Goal: Task Accomplishment & Management: Manage account settings

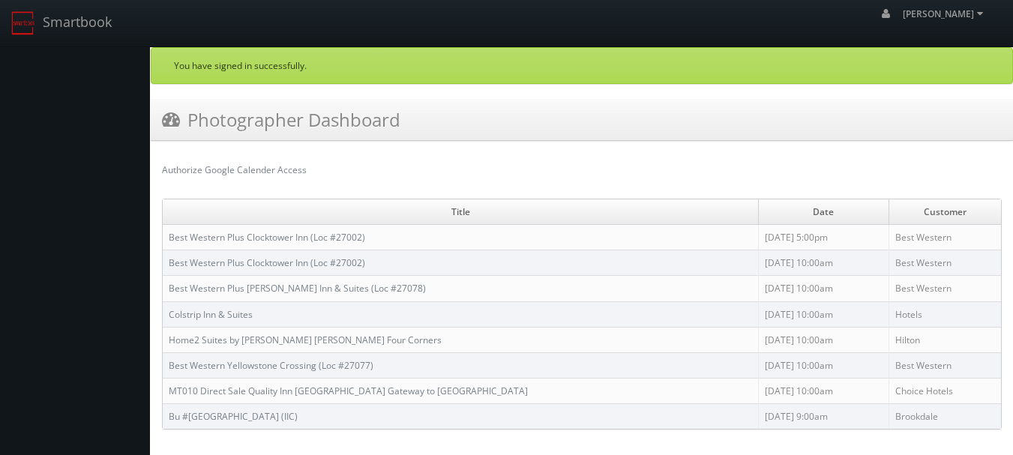
click at [500, 236] on td "Best Western Plus Clocktower Inn (Loc #27002)" at bounding box center [461, 238] width 596 height 26
click at [329, 227] on td "Best Western Plus Clocktower Inn (Loc #27002)" at bounding box center [461, 238] width 596 height 26
click at [326, 237] on link "Best Western Plus Clocktower Inn (Loc #27002)" at bounding box center [267, 237] width 197 height 13
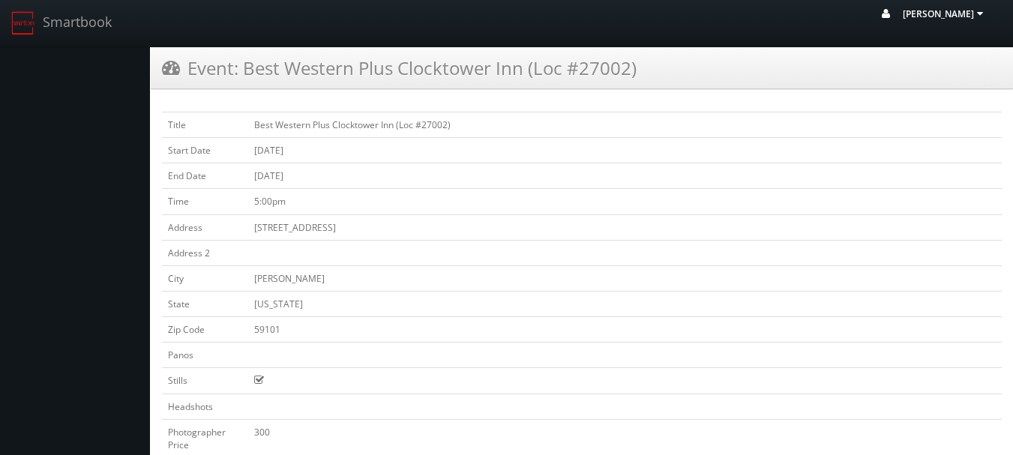
click at [980, 11] on icon at bounding box center [981, 13] width 14 height 11
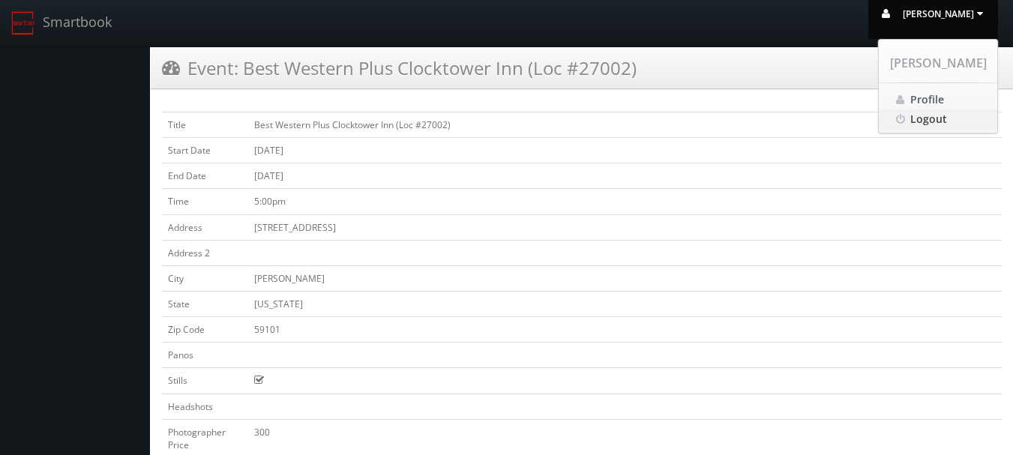
click at [928, 118] on span "Logout" at bounding box center [929, 119] width 37 height 14
